Goal: Information Seeking & Learning: Learn about a topic

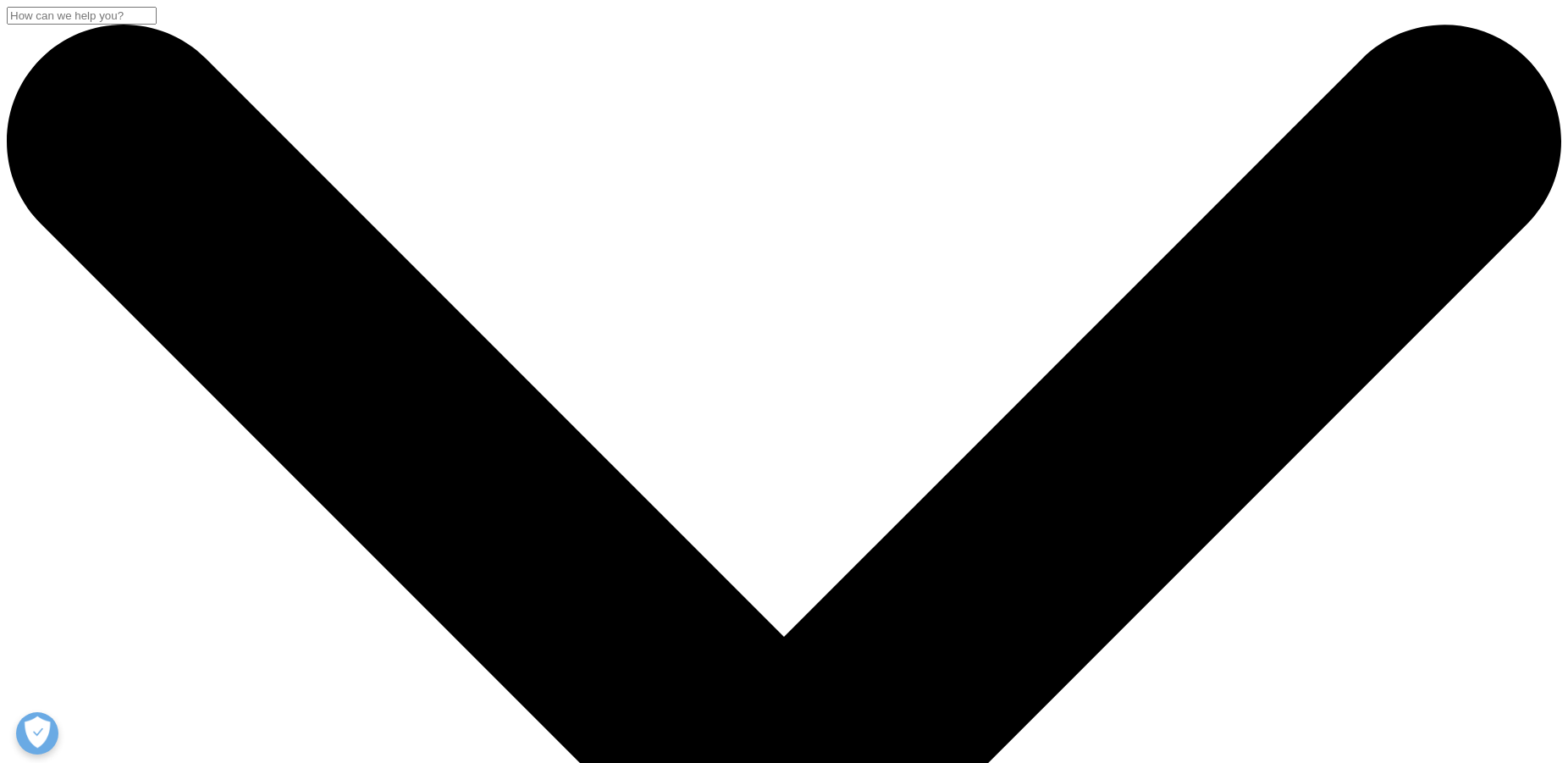
checkbox input "true"
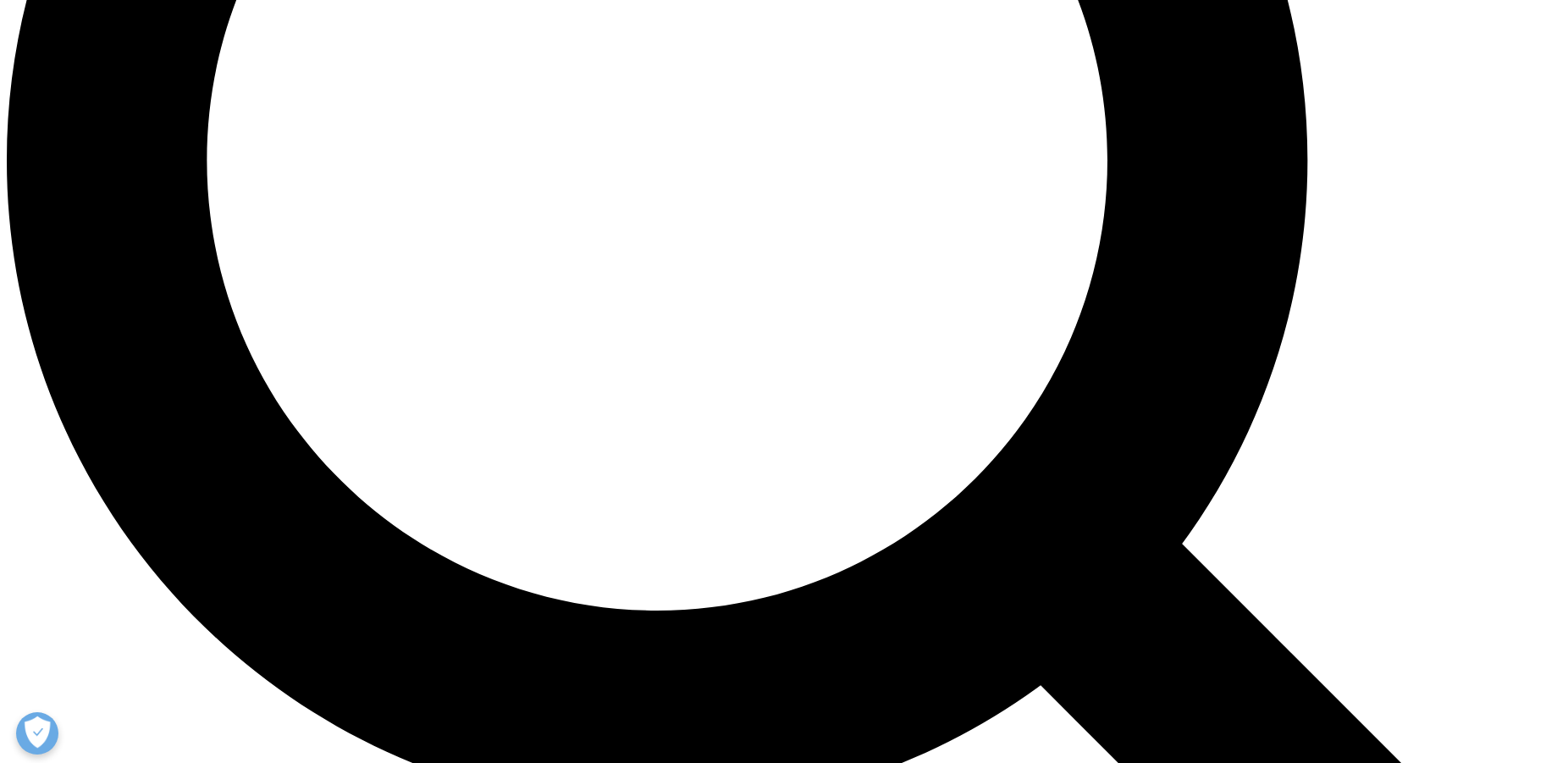
scroll to position [2677, 0]
